Goal: Find contact information: Obtain details needed to contact an individual or organization

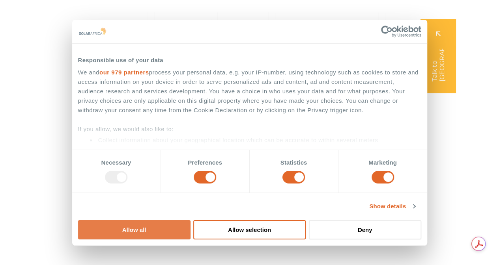
click at [190, 220] on button "Allow all" at bounding box center [134, 229] width 112 height 19
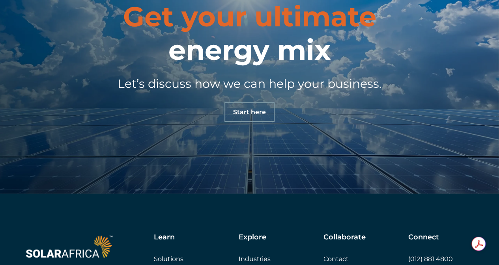
scroll to position [2679, 0]
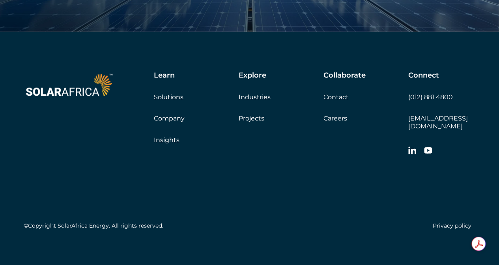
click at [333, 98] on link "Contact" at bounding box center [335, 96] width 25 height 7
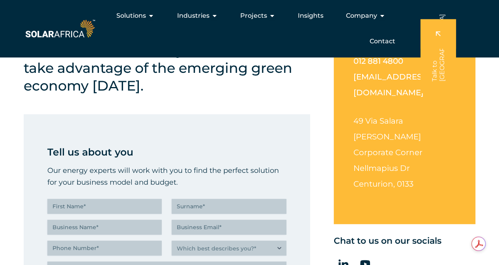
scroll to position [153, 0]
